Goal: Transaction & Acquisition: Purchase product/service

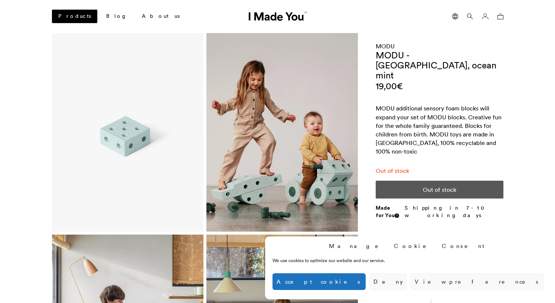
click at [78, 22] on link "Products" at bounding box center [74, 16] width 45 height 13
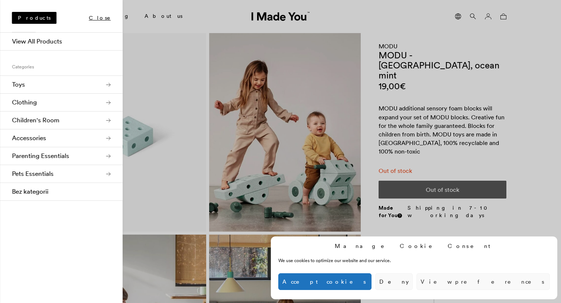
click at [112, 86] on link "Toys" at bounding box center [61, 85] width 123 height 18
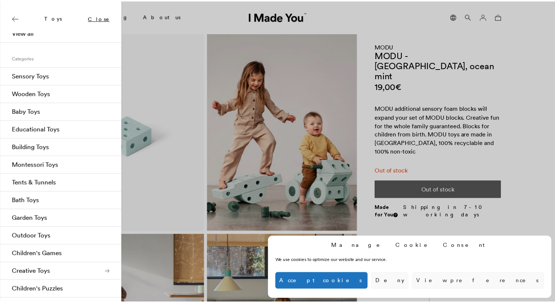
scroll to position [22, 0]
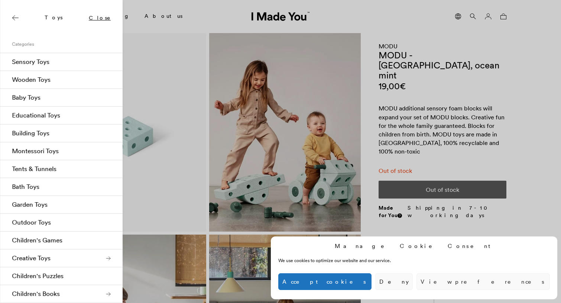
click at [413, 286] on button "Deny" at bounding box center [394, 281] width 38 height 17
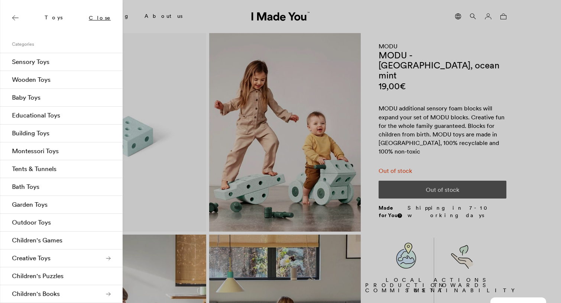
click at [413, 117] on div at bounding box center [280, 151] width 561 height 303
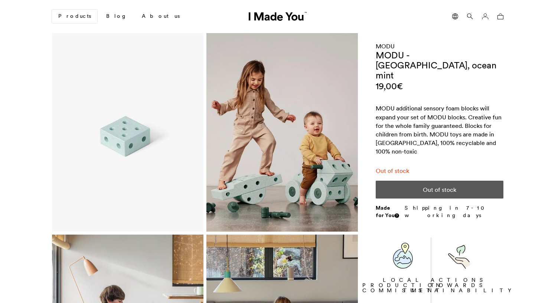
click at [467, 18] on icon at bounding box center [470, 16] width 6 height 6
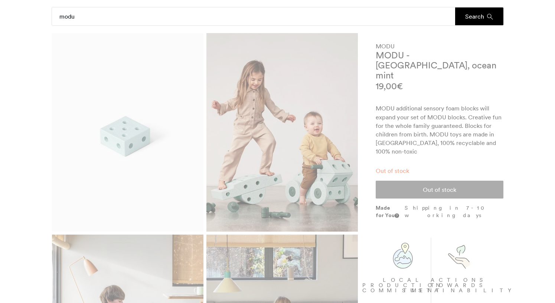
type input "modu"
click at [479, 16] on button "Search" at bounding box center [479, 16] width 48 height 18
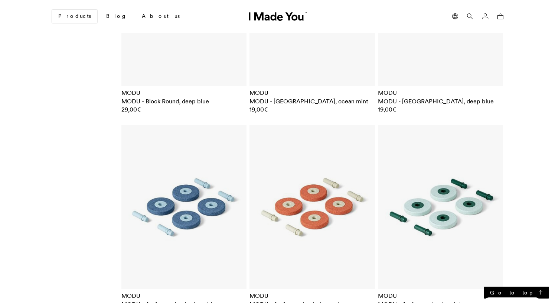
scroll to position [1994, 0]
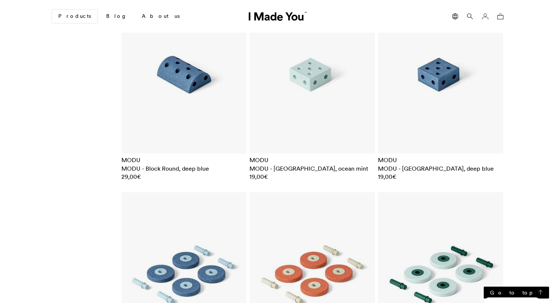
click at [475, 65] on img at bounding box center [441, 71] width 126 height 164
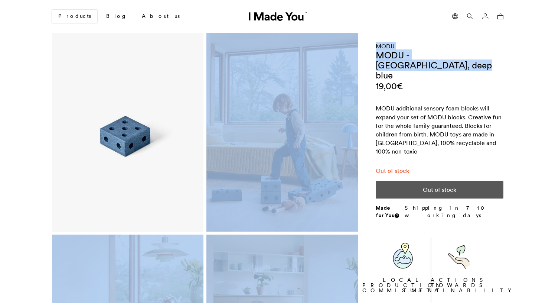
drag, startPoint x: 415, startPoint y: 63, endPoint x: 360, endPoint y: 55, distance: 54.7
click at [360, 33] on div at bounding box center [278, 33] width 452 height 0
click at [454, 65] on h1 "MODU - [GEOGRAPHIC_DATA], deep blue" at bounding box center [440, 65] width 128 height 30
